Goal: Information Seeking & Learning: Check status

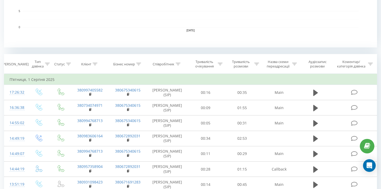
scroll to position [183, 0]
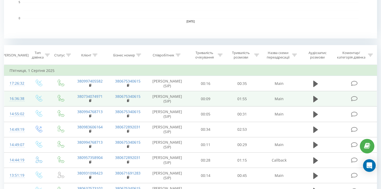
click at [356, 100] on icon at bounding box center [354, 99] width 7 height 6
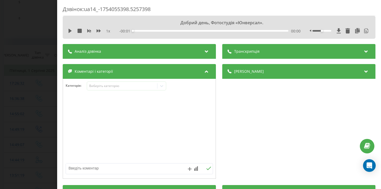
click at [245, 50] on span "Транскрипція" at bounding box center [246, 51] width 25 height 5
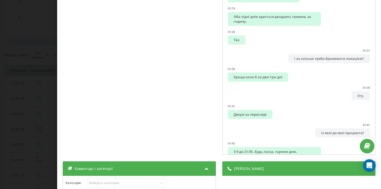
scroll to position [264, 0]
click at [18, 101] on div "Дзвінок : ua14_-1754055398.5257398 1 x - 01:56 00:00 00:00 Транскрипція 00:00 Д…" at bounding box center [190, 94] width 381 height 189
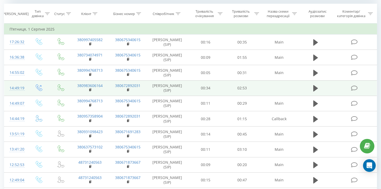
scroll to position [233, 0]
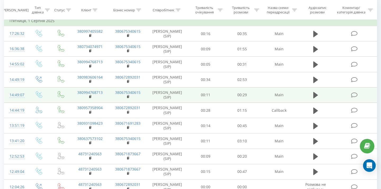
click at [353, 98] on td at bounding box center [355, 94] width 44 height 15
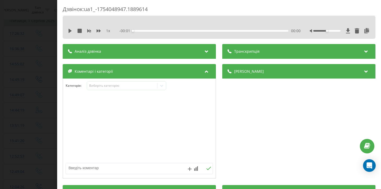
click at [241, 51] on span "Транскрипція" at bounding box center [246, 51] width 25 height 5
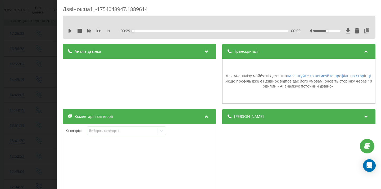
click at [238, 119] on div "[PERSON_NAME]" at bounding box center [298, 116] width 153 height 15
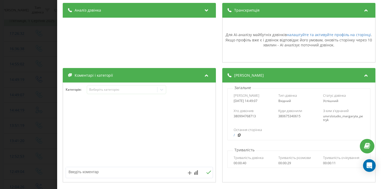
scroll to position [38, 0]
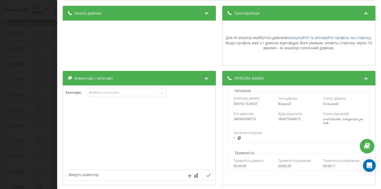
click at [86, 17] on div "Аналіз дзвінка" at bounding box center [139, 13] width 153 height 15
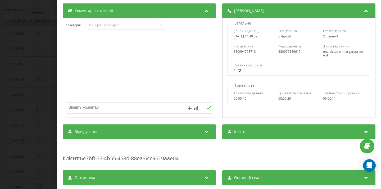
scroll to position [120, 0]
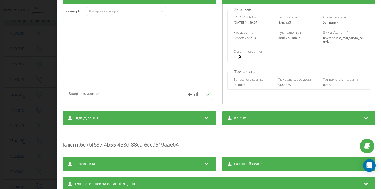
click at [38, 97] on div "Дзвінок : ua1_-1754048947.1889614 1 x - 00:29 00:00 00:00 Транскрипція Для AI-а…" at bounding box center [190, 94] width 381 height 189
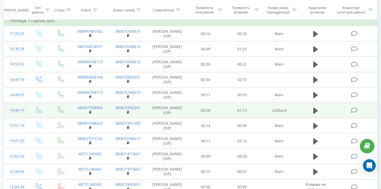
click at [354, 110] on icon at bounding box center [354, 111] width 7 height 6
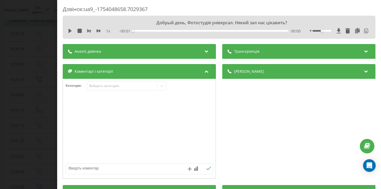
click at [243, 56] on div "Транскрипція" at bounding box center [298, 51] width 153 height 15
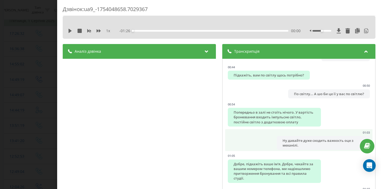
scroll to position [198, 0]
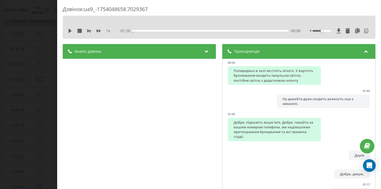
click at [49, 103] on div "Дзвінок : ua9_-1754048658.7029367 1 x - 01:26 00:00 00:00 Транскрипція 00:00 До…" at bounding box center [190, 94] width 381 height 189
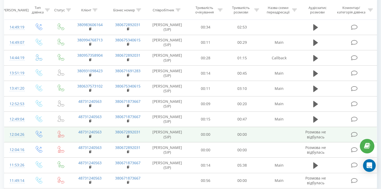
scroll to position [291, 0]
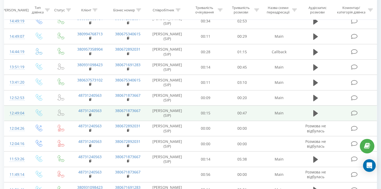
click at [355, 112] on icon at bounding box center [354, 114] width 7 height 6
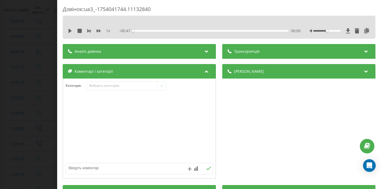
click at [245, 56] on div "Транскрипція" at bounding box center [298, 51] width 153 height 15
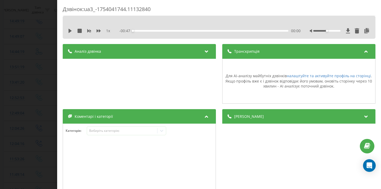
click at [13, 93] on div "Дзвінок : ua3_-1754041744.11132840 1 x - 00:47 00:00 00:00 Транскрипція Для AI-…" at bounding box center [190, 94] width 381 height 189
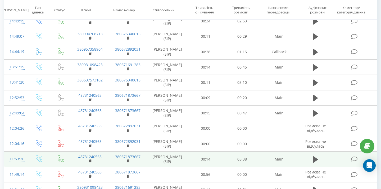
click at [355, 160] on icon at bounding box center [354, 160] width 7 height 6
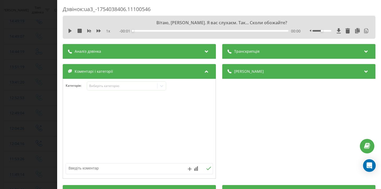
click at [231, 50] on icon at bounding box center [229, 52] width 4 height 4
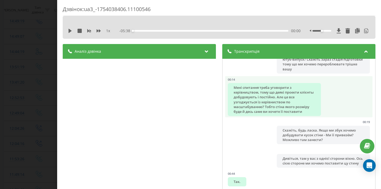
scroll to position [105, 0]
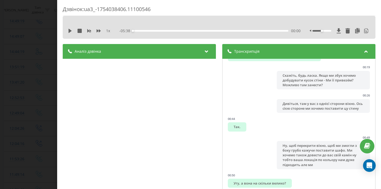
click at [13, 67] on div "Дзвінок : ua3_-1754038406.11100546 1 x - 05:38 00:00 00:00 Транскрипція 00:00 В…" at bounding box center [190, 94] width 381 height 189
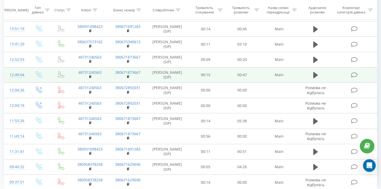
scroll to position [351, 0]
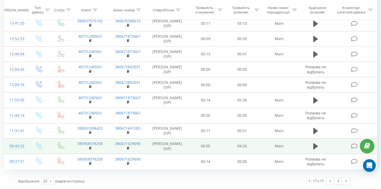
click at [353, 145] on icon at bounding box center [354, 147] width 7 height 6
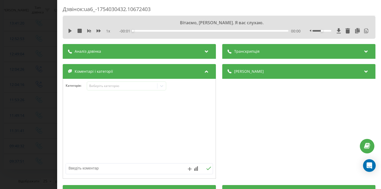
click at [237, 49] on span "Транскрипція" at bounding box center [246, 51] width 25 height 5
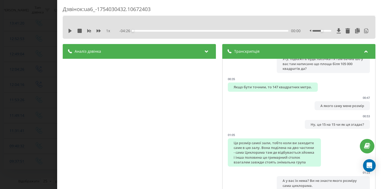
scroll to position [158, 0]
click at [11, 92] on div "Дзвінок : ua6_-1754030432.10672403 1 x - 04:26 00:00 00:00 Транскрипція 00:00 В…" at bounding box center [190, 94] width 381 height 189
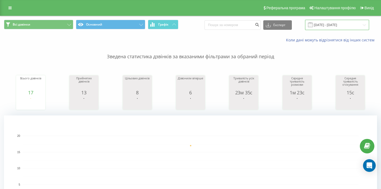
click at [335, 25] on input "[DATE] - [DATE]" at bounding box center [337, 25] width 64 height 10
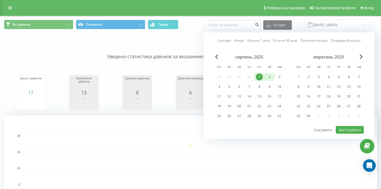
click at [271, 76] on div "2" at bounding box center [269, 77] width 7 height 7
click at [351, 129] on button "Застосувати" at bounding box center [349, 130] width 28 height 8
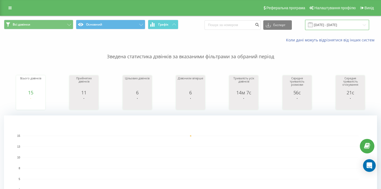
click at [348, 24] on input "[DATE] - [DATE]" at bounding box center [337, 25] width 64 height 10
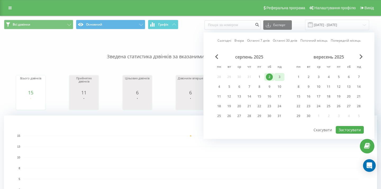
click at [280, 79] on div "3" at bounding box center [279, 77] width 7 height 7
click at [353, 131] on button "Застосувати" at bounding box center [349, 130] width 28 height 8
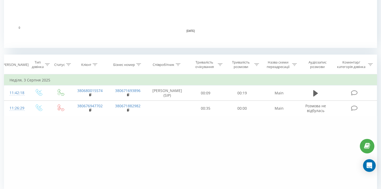
scroll to position [197, 0]
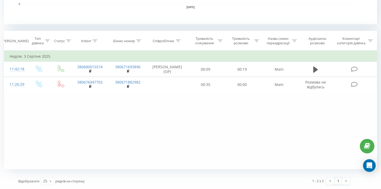
click at [47, 139] on div "Фільтрувати за умовою Дорівнює Введіть значення Скасувати OK Фільтрувати за умо…" at bounding box center [190, 110] width 373 height 119
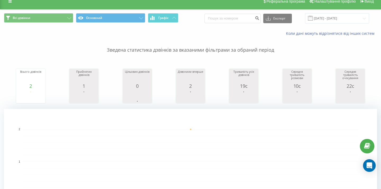
scroll to position [0, 0]
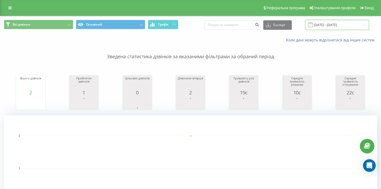
click at [330, 27] on input "[DATE] - [DATE]" at bounding box center [337, 25] width 64 height 10
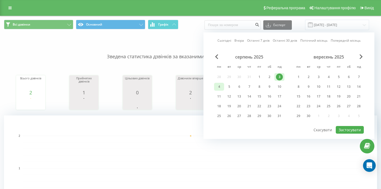
click at [221, 86] on div "4" at bounding box center [218, 87] width 7 height 7
click at [345, 129] on button "Застосувати" at bounding box center [349, 130] width 28 height 8
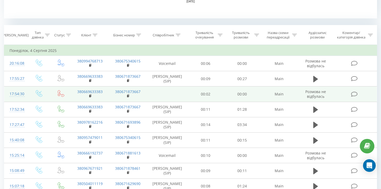
scroll to position [200, 0]
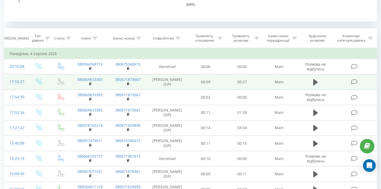
click at [356, 83] on icon at bounding box center [354, 82] width 7 height 6
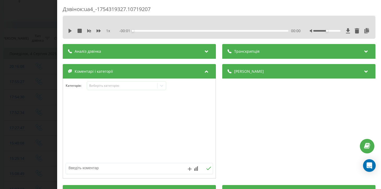
click at [249, 58] on div "Транскрипція" at bounding box center [298, 51] width 153 height 15
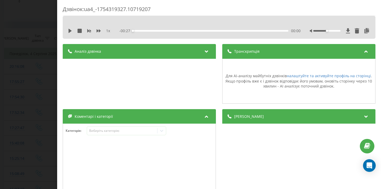
click at [50, 108] on div "Дзвінок : ua4_-1754319327.10719207 1 x - 00:27 00:00 00:00 Транскрипція Для AI-…" at bounding box center [190, 94] width 381 height 189
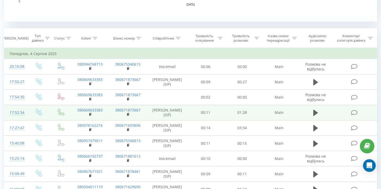
click at [356, 112] on icon at bounding box center [354, 113] width 7 height 6
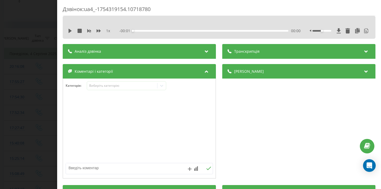
click at [238, 51] on span "Транскрипція" at bounding box center [246, 51] width 25 height 5
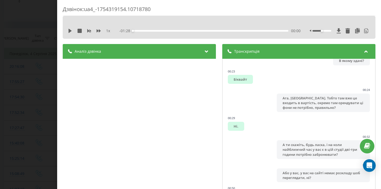
scroll to position [91, 0]
click at [53, 99] on div "Дзвінок : ua4_-1754319154.10718780 1 x - 01:28 00:00 00:00 Транскрипція 00:00 Д…" at bounding box center [190, 94] width 381 height 189
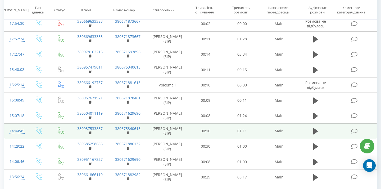
scroll to position [281, 0]
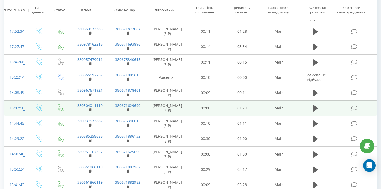
click at [355, 108] on icon at bounding box center [354, 109] width 7 height 6
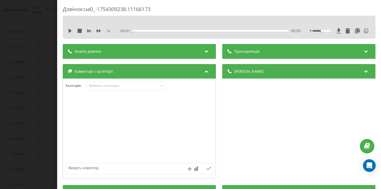
click at [232, 55] on div "Транскрипція" at bounding box center [298, 51] width 153 height 15
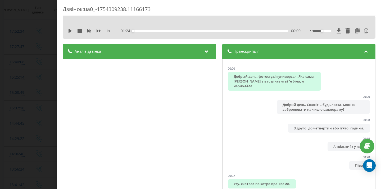
click at [57, 66] on div "Дзвінок : ua0_-1754309238.11166173 1 x - 01:24 00:00 00:00 Транскрипція 00:00 Д…" at bounding box center [218, 94] width 323 height 189
click at [33, 76] on div "Дзвінок : ua0_-1754309238.11166173 1 x - 01:24 00:00 00:00 Транскрипція 00:00 Д…" at bounding box center [190, 94] width 381 height 189
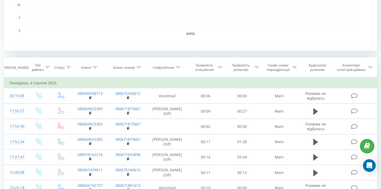
scroll to position [428, 0]
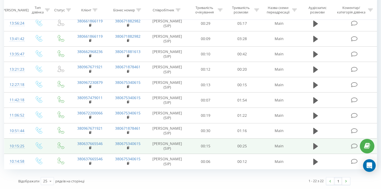
click at [354, 147] on icon at bounding box center [354, 147] width 7 height 6
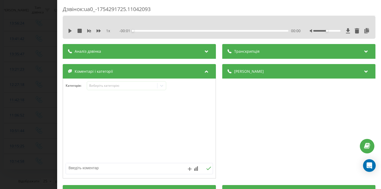
click at [259, 56] on div "Транскрипція" at bounding box center [298, 51] width 153 height 15
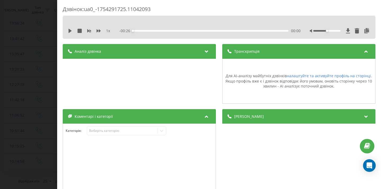
click at [15, 88] on div "Дзвінок : ua0_-1754291725.11042093 1 x - 00:26 00:00 00:00 Транскрипція Для AI-…" at bounding box center [190, 94] width 381 height 189
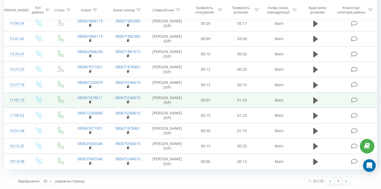
click at [353, 101] on icon at bounding box center [354, 101] width 7 height 6
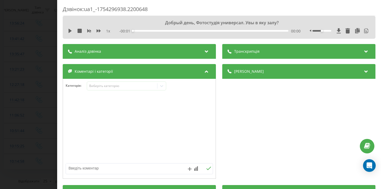
click at [242, 51] on span "Транскрипція" at bounding box center [246, 51] width 25 height 5
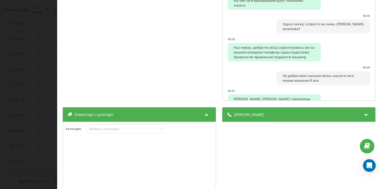
click at [39, 61] on div "Дзвінок : ua1_-1754296938.2200648 1 x - 01:54 00:00 00:00 Транскрипція 00:00 До…" at bounding box center [190, 94] width 381 height 189
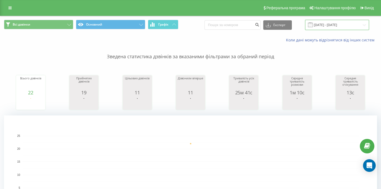
click at [326, 22] on input "[DATE] - [DATE]" at bounding box center [337, 25] width 64 height 10
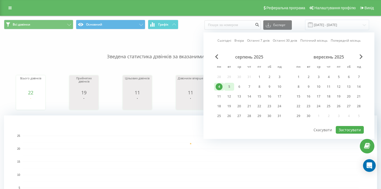
click at [229, 86] on div "5" at bounding box center [228, 87] width 7 height 7
click at [350, 129] on button "Застосувати" at bounding box center [349, 130] width 28 height 8
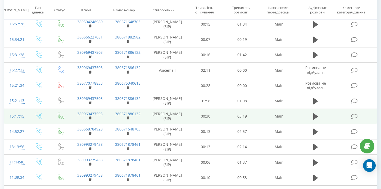
scroll to position [335, 0]
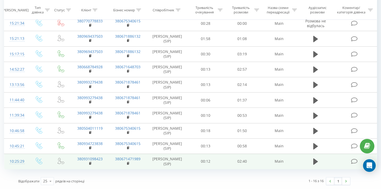
click at [355, 161] on icon at bounding box center [354, 162] width 7 height 6
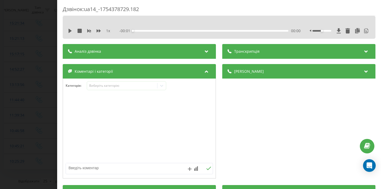
click at [251, 48] on div "Транскрипція" at bounding box center [298, 51] width 153 height 15
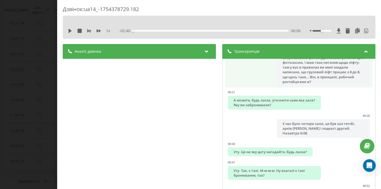
scroll to position [44, 0]
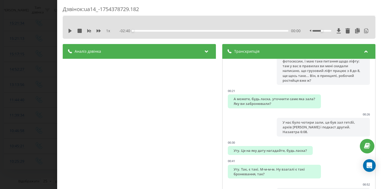
click at [48, 131] on div "Дзвінок : ua14_-1754378729.182 1 x - 02:40 00:00 00:00 Транскрипція 00:00 Вітаю…" at bounding box center [190, 94] width 381 height 189
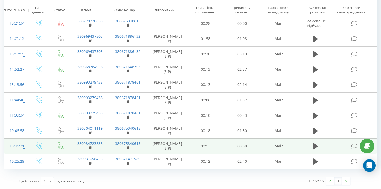
click at [354, 145] on icon at bounding box center [354, 147] width 7 height 6
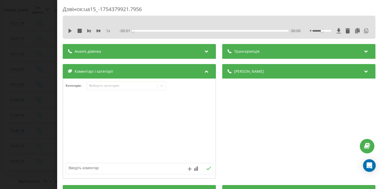
click at [237, 58] on div "Транскрипція" at bounding box center [298, 51] width 153 height 15
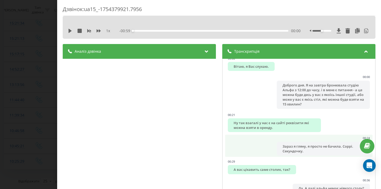
scroll to position [39, 0]
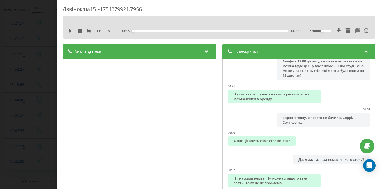
click at [16, 131] on div "Дзвінок : ua15_-1754379921.7956 1 x - 00:59 00:00 00:00 Транскрипція 00:00 Віта…" at bounding box center [190, 94] width 381 height 189
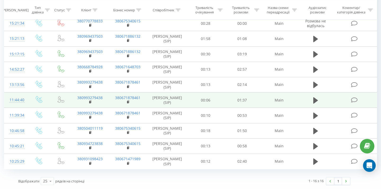
click at [356, 99] on icon at bounding box center [354, 101] width 7 height 6
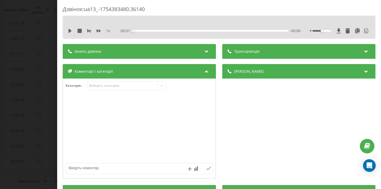
click at [257, 35] on div "1 x - 00:01 00:00 00:00" at bounding box center [219, 27] width 312 height 23
click at [240, 55] on div "Транскрипція" at bounding box center [298, 51] width 153 height 15
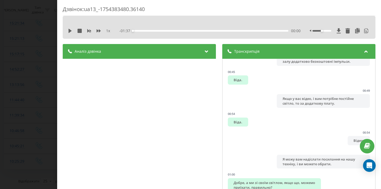
scroll to position [427, 0]
click at [29, 87] on div "Дзвінок : ua13_-1754383480.36140 1 x - 01:37 00:00 00:00 Транскрипція 00:00 Алл…" at bounding box center [190, 94] width 381 height 189
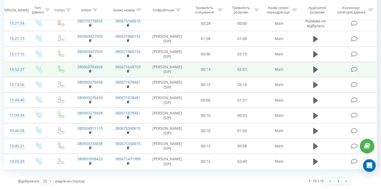
click at [355, 67] on icon at bounding box center [354, 70] width 7 height 6
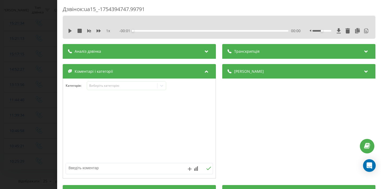
click at [239, 51] on span "Транскрипція" at bounding box center [246, 51] width 25 height 5
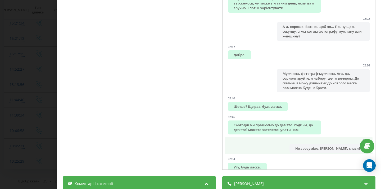
scroll to position [77, 0]
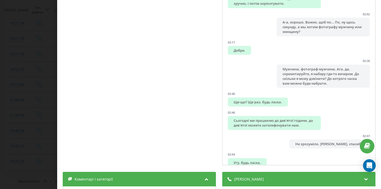
click at [43, 68] on div "Дзвінок : ua15_-1754394747.99791 1 x - 02:58 00:00 00:00 Транскрипція 00:00 Та,…" at bounding box center [190, 94] width 381 height 189
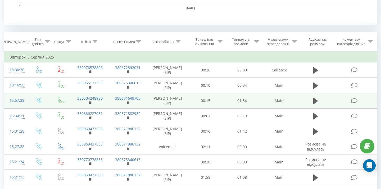
scroll to position [198, 0]
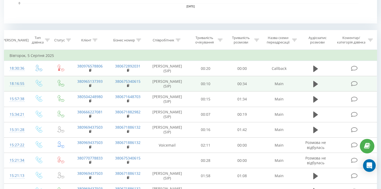
click at [355, 82] on icon at bounding box center [354, 84] width 7 height 6
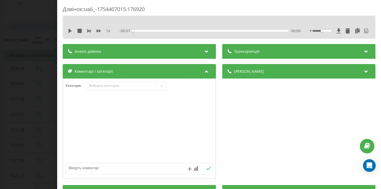
click at [243, 53] on span "Транскрипція" at bounding box center [246, 51] width 25 height 5
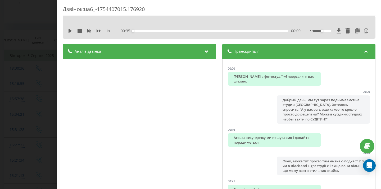
click at [45, 82] on div "Дзвінок : ua6_-1754407015.176920 1 x - 00:35 00:00 00:00 Транскрипція 00:00 Віт…" at bounding box center [190, 94] width 381 height 189
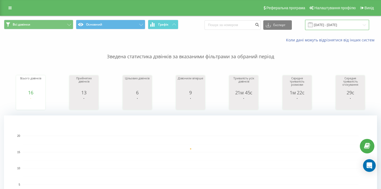
click at [327, 27] on input "[DATE] - [DATE]" at bounding box center [337, 25] width 64 height 10
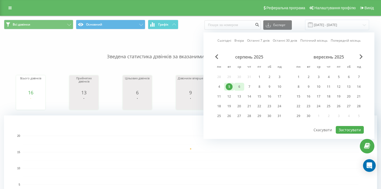
click at [240, 87] on div "6" at bounding box center [238, 87] width 7 height 7
click at [346, 131] on button "Застосувати" at bounding box center [349, 130] width 28 height 8
type input "[DATE] - [DATE]"
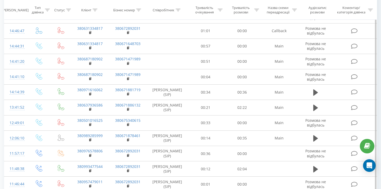
scroll to position [474, 0]
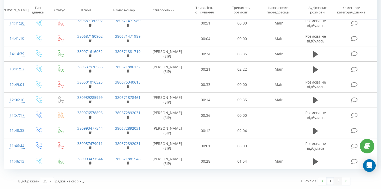
click at [337, 182] on link "2" at bounding box center [338, 181] width 8 height 7
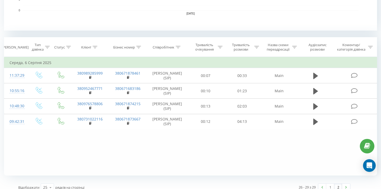
scroll to position [197, 0]
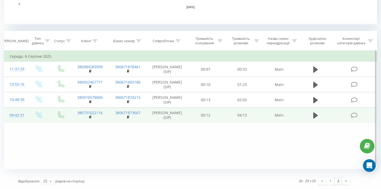
click at [351, 115] on icon at bounding box center [354, 116] width 7 height 6
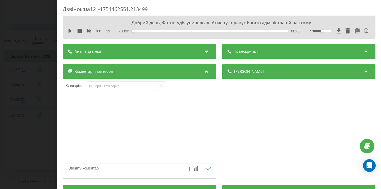
click at [249, 55] on div "Транскрипція" at bounding box center [298, 51] width 153 height 15
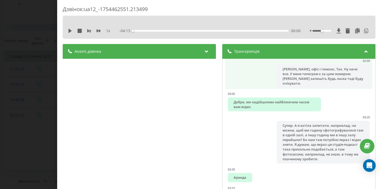
scroll to position [548, 0]
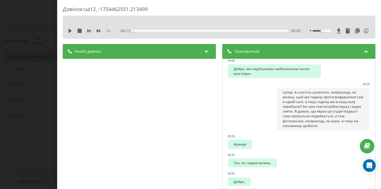
click at [173, 81] on div "Аналіз дзвінка Назва профілю Default UA Підсумок дзвінка Клієнт звернувся для о…" at bounding box center [139, 144] width 153 height 200
click at [26, 101] on div "Дзвінок : ua12_-1754462551.213499 1 x - 04:13 00:00 00:00 Транскрипція 00:00 До…" at bounding box center [190, 94] width 381 height 189
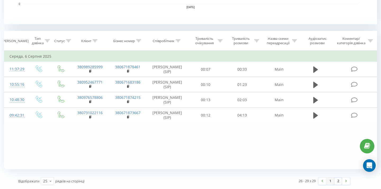
click at [330, 181] on link "1" at bounding box center [330, 181] width 8 height 7
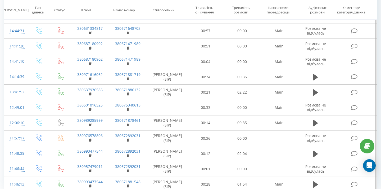
scroll to position [474, 0]
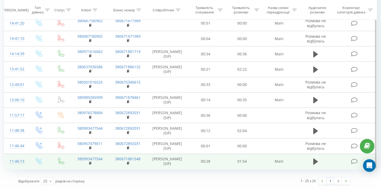
click at [354, 165] on td at bounding box center [355, 161] width 44 height 15
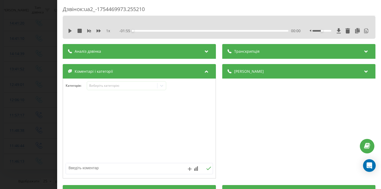
click at [254, 53] on span "Транскрипція" at bounding box center [246, 51] width 25 height 5
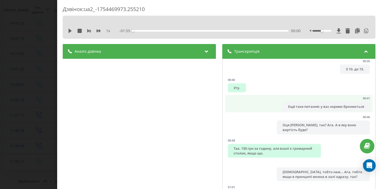
scroll to position [202, 0]
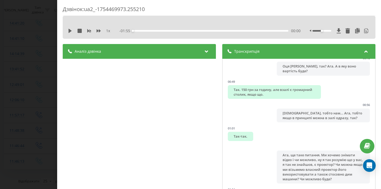
click at [4, 94] on div "Дзвінок : ua2_-1754469973.255210 1 x - 01:55 00:00 00:00 Транскрипція 00:00 Віт…" at bounding box center [190, 94] width 381 height 189
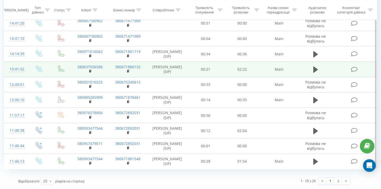
click at [355, 67] on icon at bounding box center [354, 70] width 7 height 6
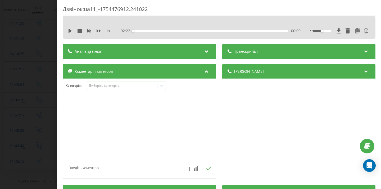
click at [164, 51] on div "Аналіз дзвінка" at bounding box center [139, 51] width 153 height 15
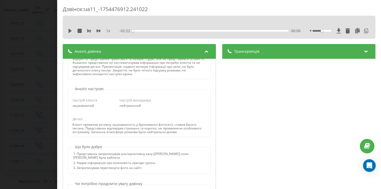
click at [246, 53] on span "Транскрипція" at bounding box center [246, 51] width 25 height 5
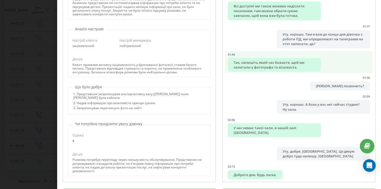
scroll to position [91, 0]
